Goal: Navigation & Orientation: Find specific page/section

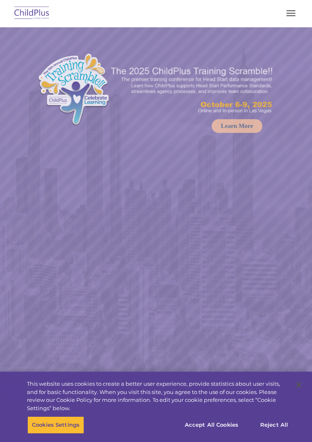
select select "MEDIUM"
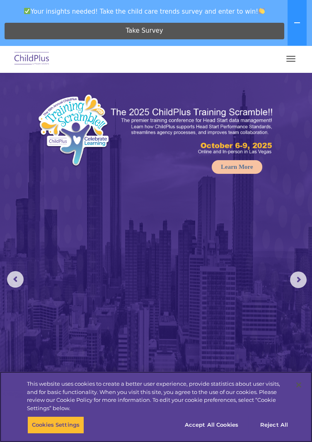
scroll to position [5, 0]
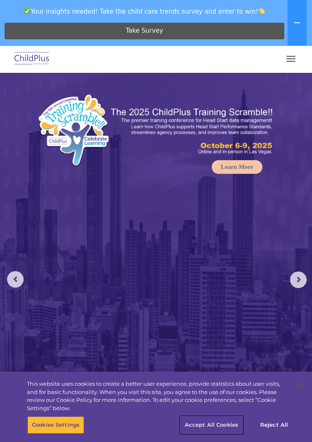
click at [223, 434] on button "Accept All Cookies" at bounding box center [211, 425] width 63 height 17
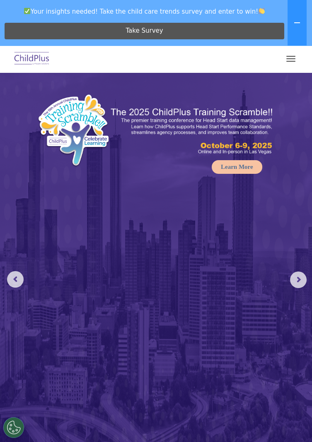
click at [300, 278] on rs-arrow at bounding box center [298, 280] width 17 height 17
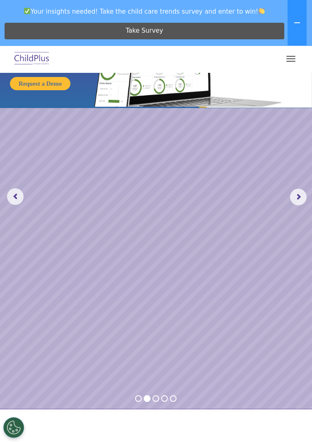
scroll to position [0, 0]
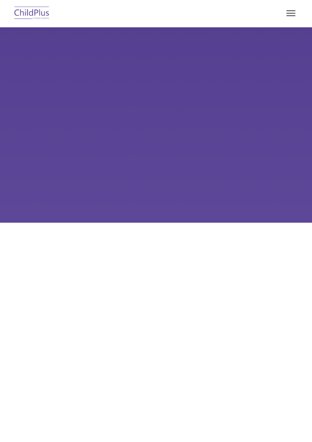
type input ""
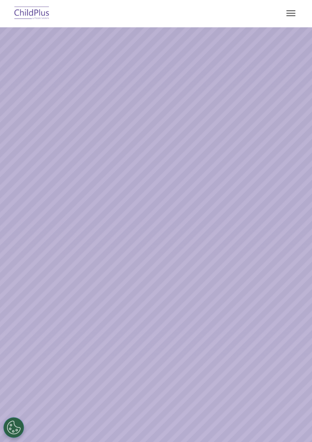
select select "MEDIUM"
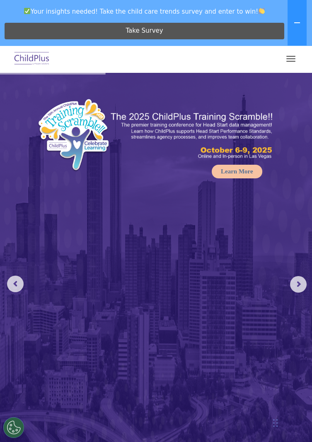
click at [284, 62] on button "button" at bounding box center [290, 58] width 17 height 13
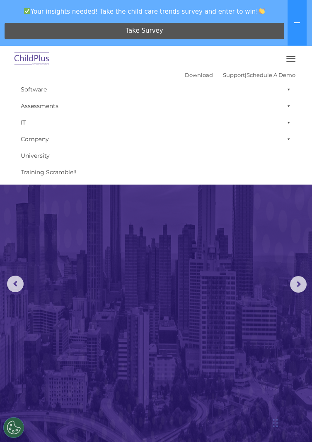
scroll to position [2, 0]
click at [287, 60] on button "button" at bounding box center [290, 58] width 17 height 13
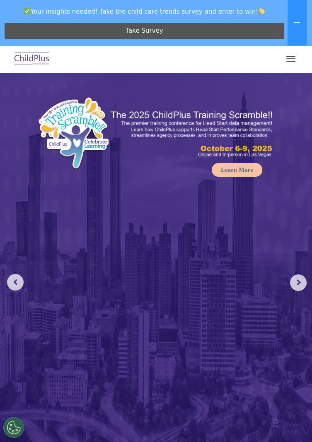
scroll to position [0, 0]
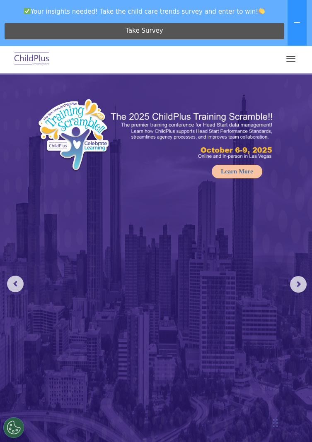
click at [294, 290] on rs-arrow at bounding box center [298, 284] width 17 height 17
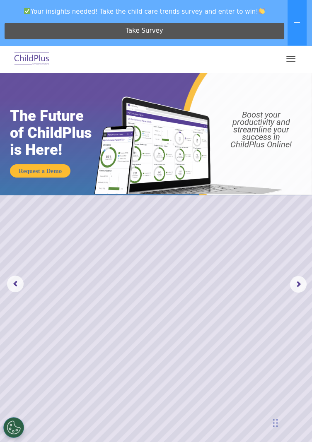
click at [291, 282] on rs-arrow at bounding box center [298, 284] width 17 height 17
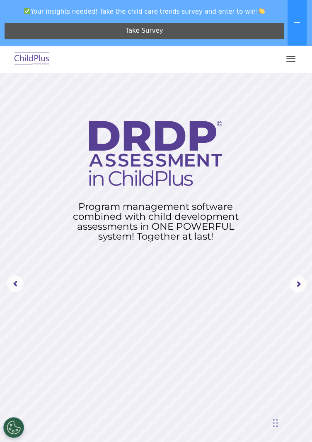
click at [291, 287] on rs-arrow at bounding box center [298, 284] width 17 height 17
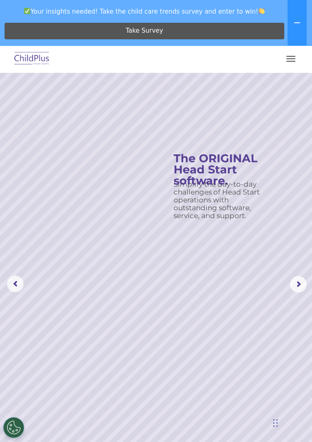
click at [295, 281] on rs-arrow at bounding box center [298, 284] width 17 height 17
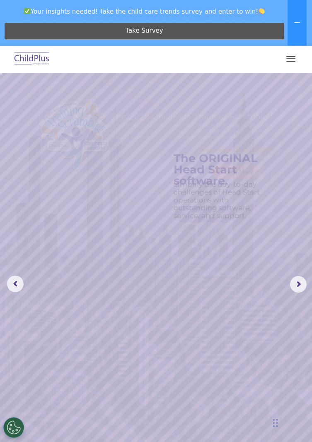
click at [291, 284] on rs-arrow at bounding box center [298, 284] width 17 height 17
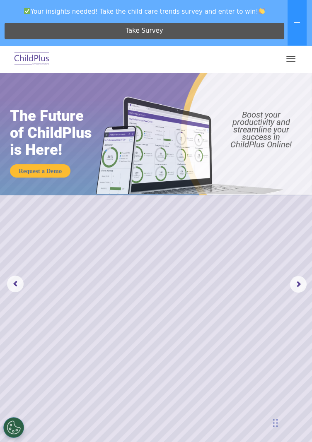
click at [294, 281] on rs-arrow at bounding box center [298, 284] width 17 height 17
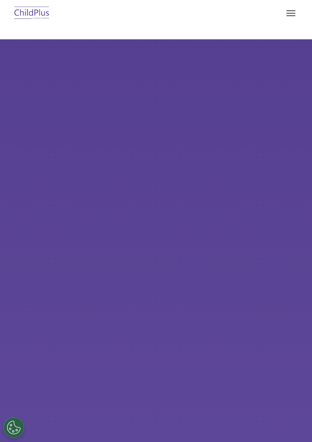
select select "MEDIUM"
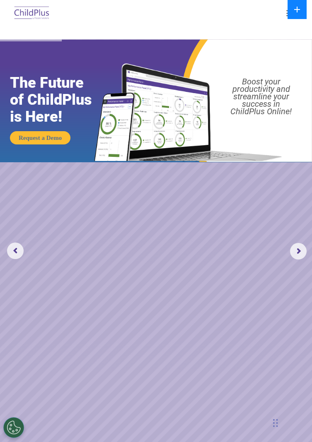
click at [298, 8] on icon at bounding box center [297, 9] width 7 height 7
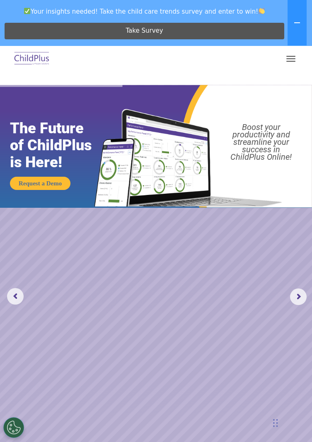
click at [292, 56] on span "button" at bounding box center [290, 56] width 9 height 1
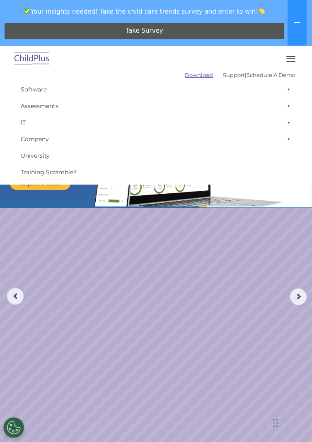
click at [195, 77] on link "Download" at bounding box center [199, 75] width 28 height 7
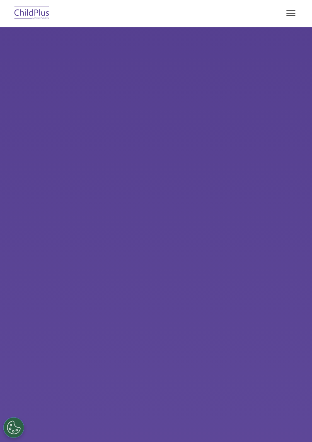
select select "MEDIUM"
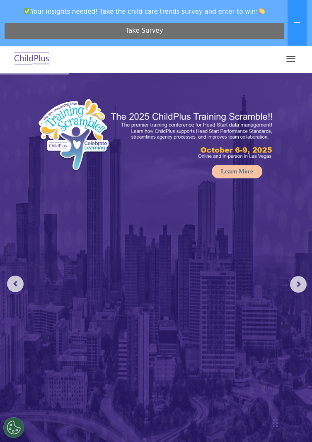
click at [56, 25] on link "Take Survey" at bounding box center [145, 31] width 280 height 17
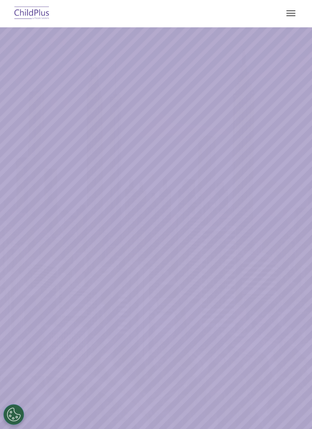
select select "MEDIUM"
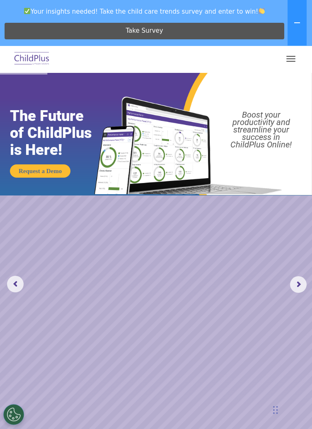
click at [298, 277] on rs-arrow at bounding box center [298, 284] width 17 height 17
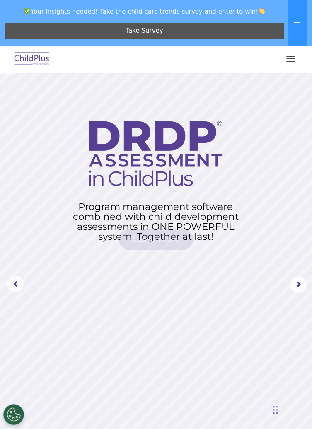
click at [297, 283] on rs-arrow at bounding box center [298, 284] width 17 height 17
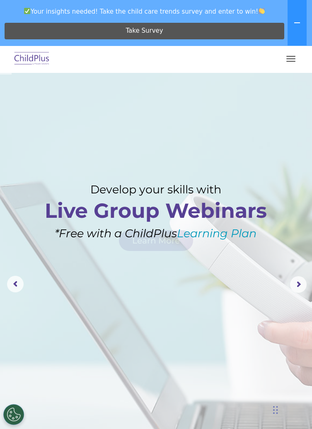
click at [297, 285] on rs-arrow at bounding box center [298, 284] width 17 height 17
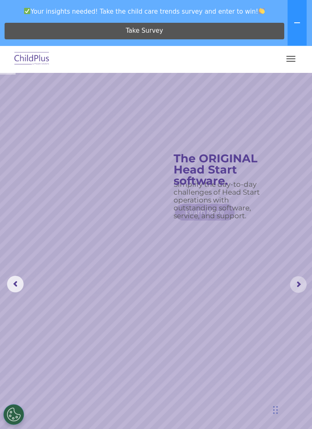
click at [295, 284] on rs-arrow at bounding box center [298, 284] width 17 height 17
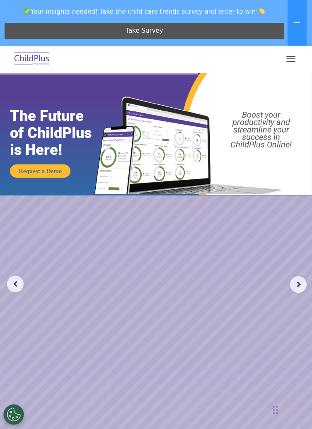
click at [298, 54] on button "button" at bounding box center [290, 58] width 17 height 13
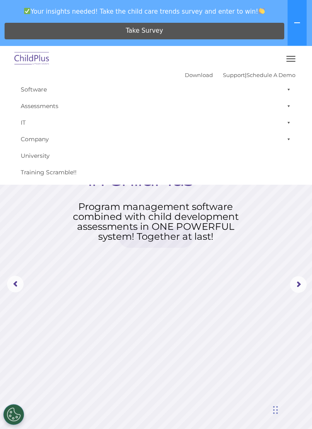
click at [261, 280] on rs-layer at bounding box center [156, 284] width 312 height 424
